Goal: Complete application form

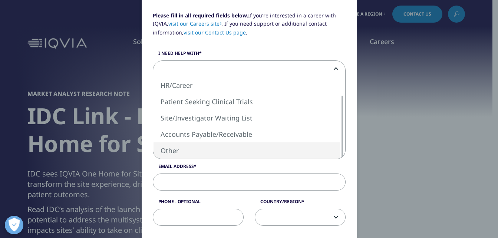
select select "Other"
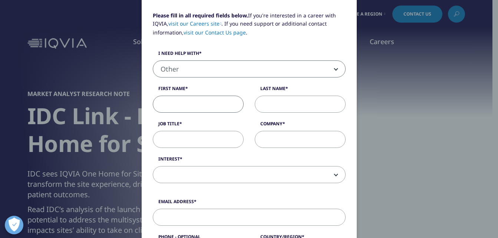
click at [181, 105] on input "First Name" at bounding box center [198, 104] width 91 height 17
type input "[PERSON_NAME]"
type input "Ekwebelem"
type input "Timkings International Associates Ltd"
type input "[EMAIL_ADDRESS][DOMAIN_NAME]"
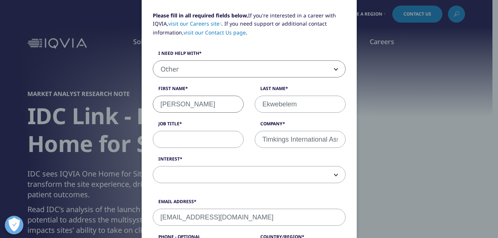
type input "08160404563"
select select "[GEOGRAPHIC_DATA]"
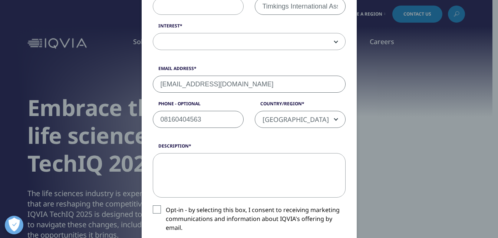
click at [162, 163] on textarea "Description" at bounding box center [249, 175] width 193 height 44
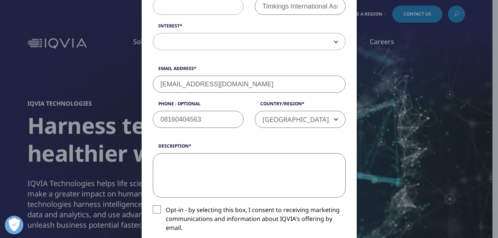
paste textarea "Dear [PERSON_NAME], My name is [PERSON_NAME] the CEO of Timkings International …"
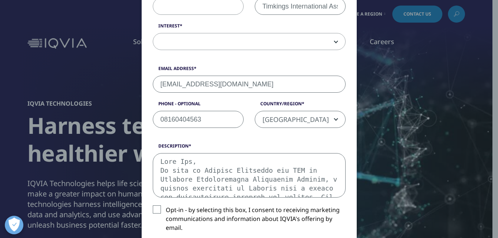
scroll to position [352, 0]
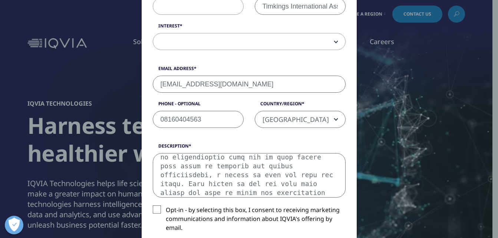
click at [184, 182] on textarea "Description" at bounding box center [249, 175] width 193 height 44
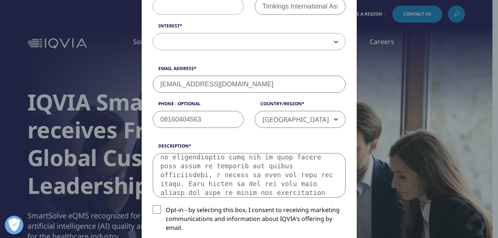
type textarea "Dear [PERSON_NAME], My name is [PERSON_NAME] the CEO of Timkings International …"
click at [157, 207] on label "Opt-in - by selecting this box, I consent to receiving marketing communications…" at bounding box center [249, 220] width 193 height 31
click at [166, 205] on input "Opt-in - by selecting this box, I consent to receiving marketing communications…" at bounding box center [166, 205] width 0 height 0
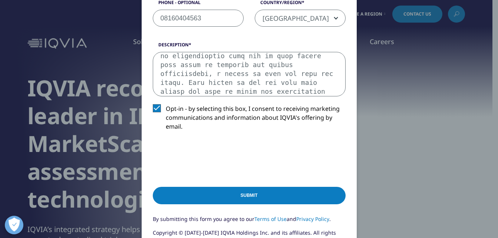
scroll to position [319, 0]
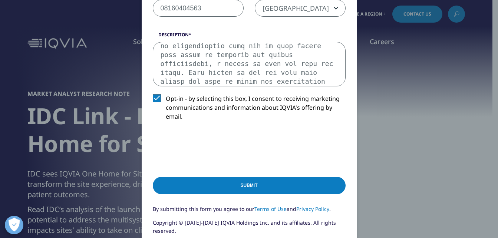
click at [259, 187] on input "Submit" at bounding box center [249, 185] width 193 height 17
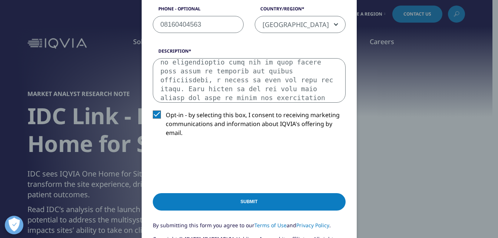
scroll to position [94, 0]
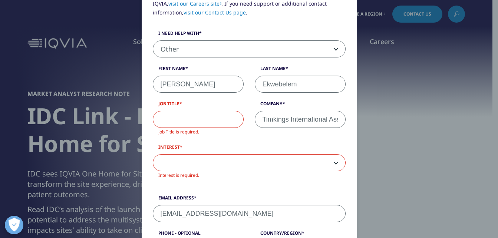
click at [187, 123] on input "Job Title" at bounding box center [198, 119] width 91 height 17
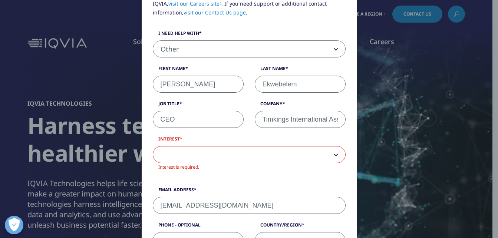
type input "CEO"
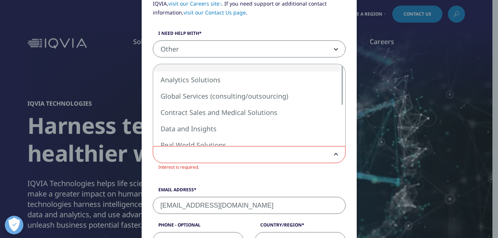
click at [332, 152] on span at bounding box center [249, 154] width 193 height 17
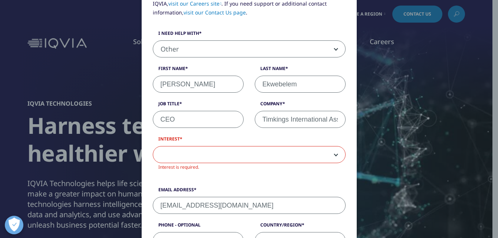
click at [332, 152] on span at bounding box center [249, 154] width 193 height 17
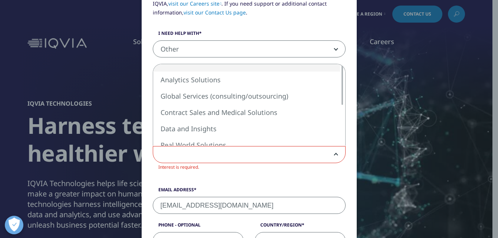
click at [332, 152] on span at bounding box center [249, 154] width 193 height 17
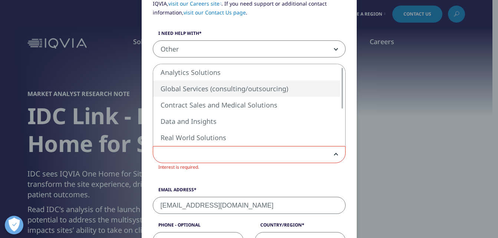
select select "Global Services"
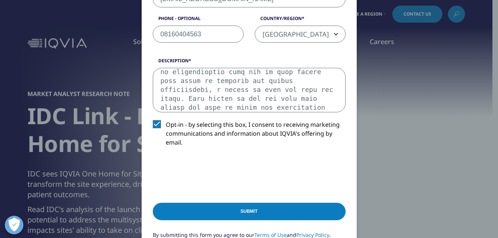
scroll to position [317, 0]
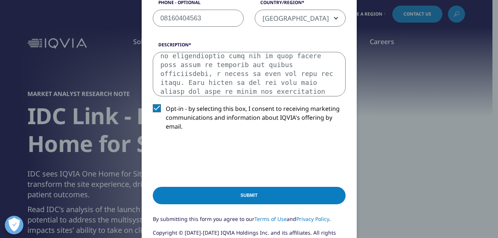
click at [248, 193] on input "Submit" at bounding box center [249, 195] width 193 height 17
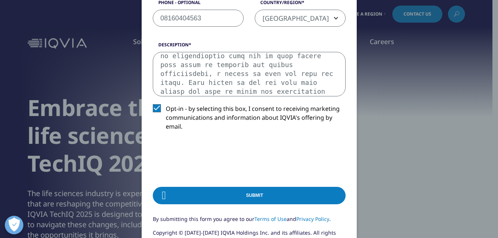
scroll to position [0, 0]
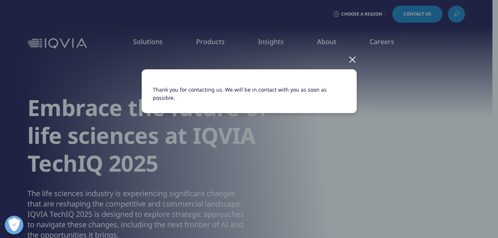
click at [350, 60] on div at bounding box center [352, 59] width 9 height 20
